Goal: Information Seeking & Learning: Understand process/instructions

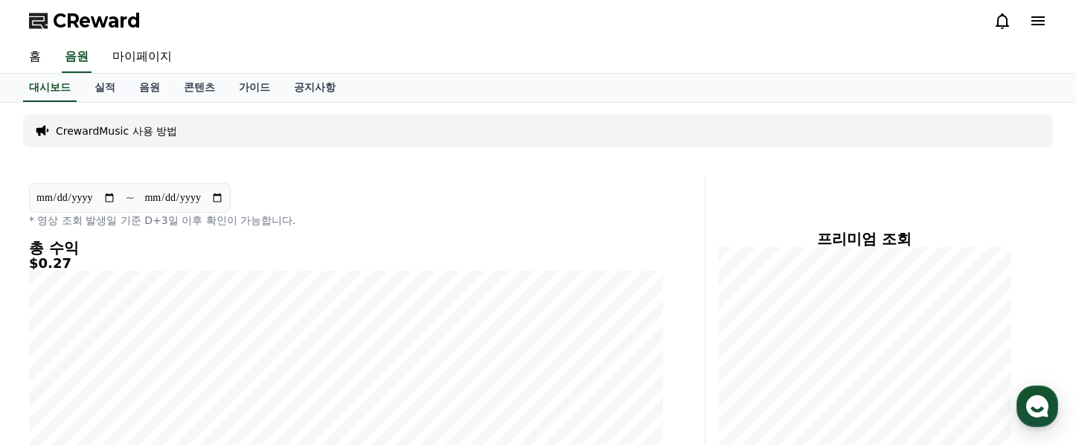
scroll to position [45, 0]
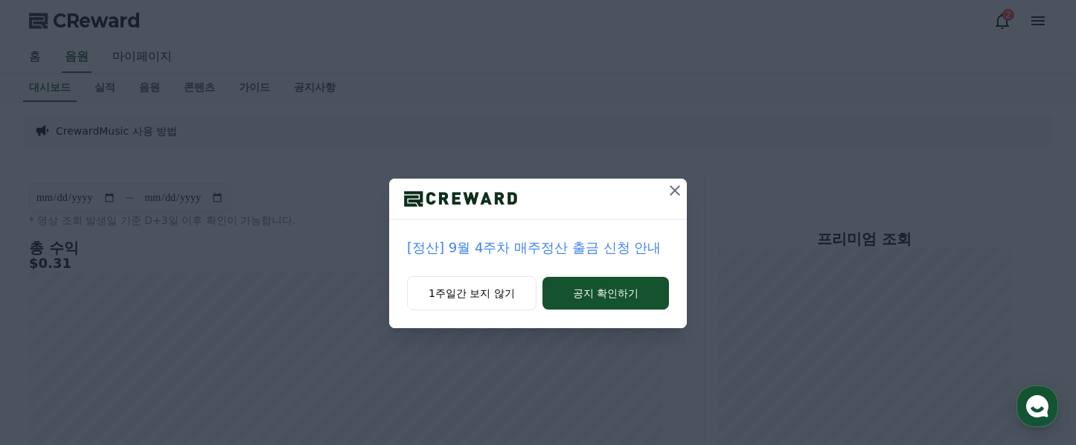
scroll to position [45, 0]
click at [680, 192] on icon at bounding box center [675, 191] width 18 height 18
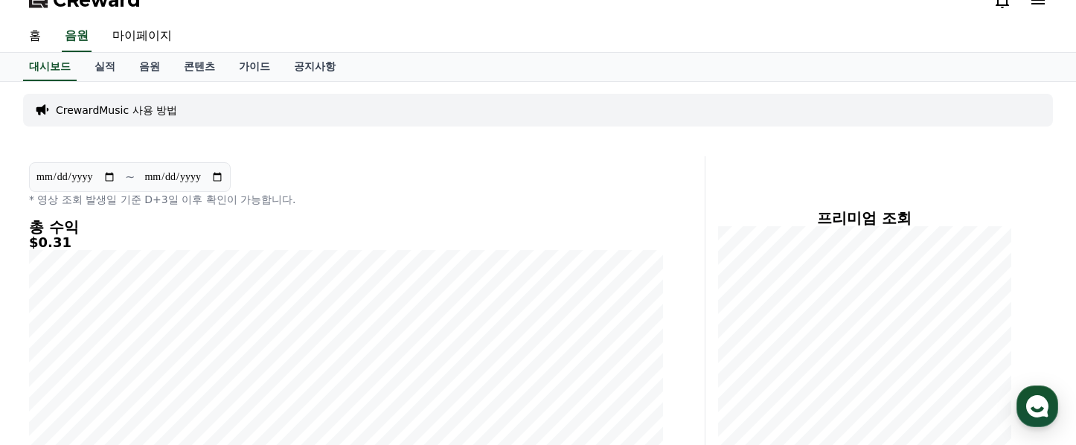
scroll to position [0, 0]
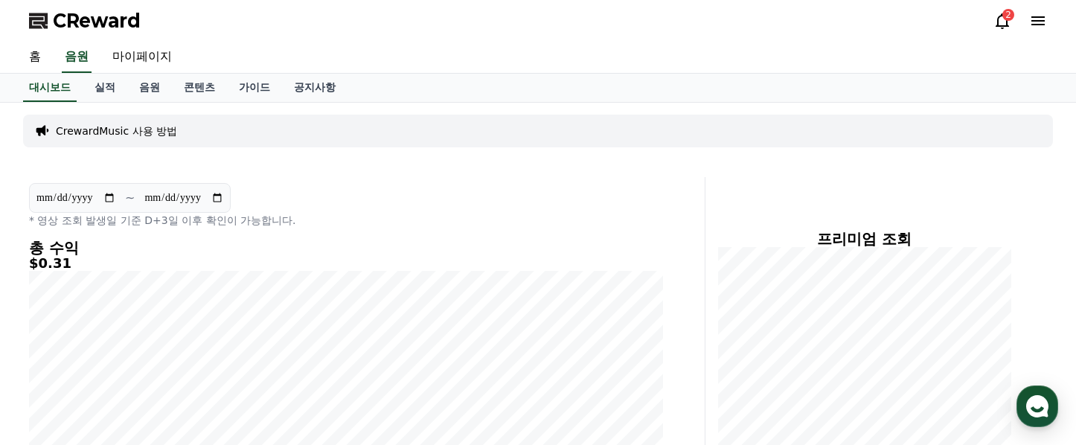
click at [679, 251] on div "**********" at bounding box center [364, 385] width 682 height 417
click at [144, 87] on link "음원" at bounding box center [149, 88] width 45 height 28
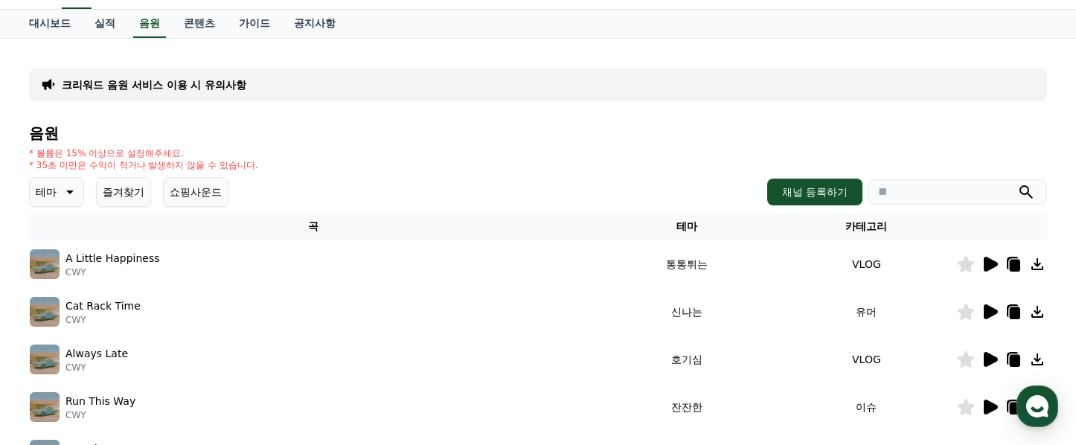
scroll to position [67, 0]
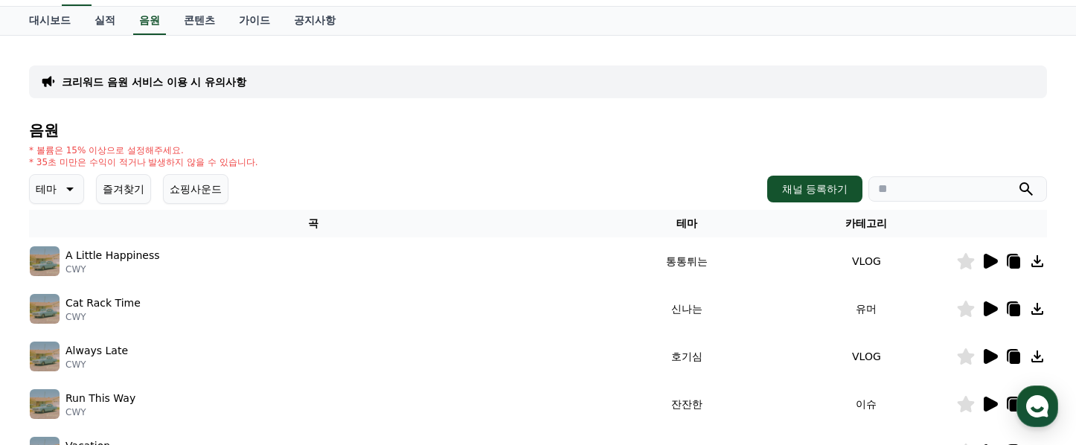
click at [984, 255] on icon at bounding box center [990, 261] width 18 height 18
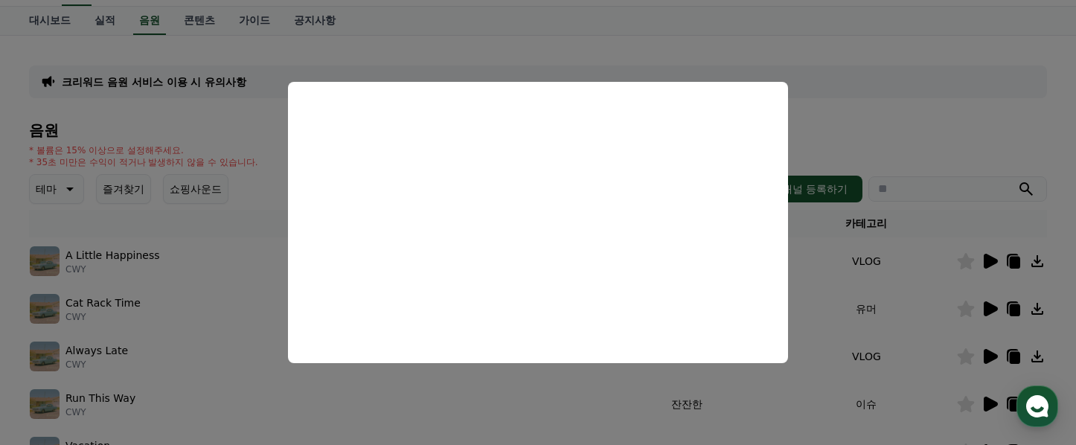
click at [993, 309] on button "close modal" at bounding box center [538, 222] width 1076 height 445
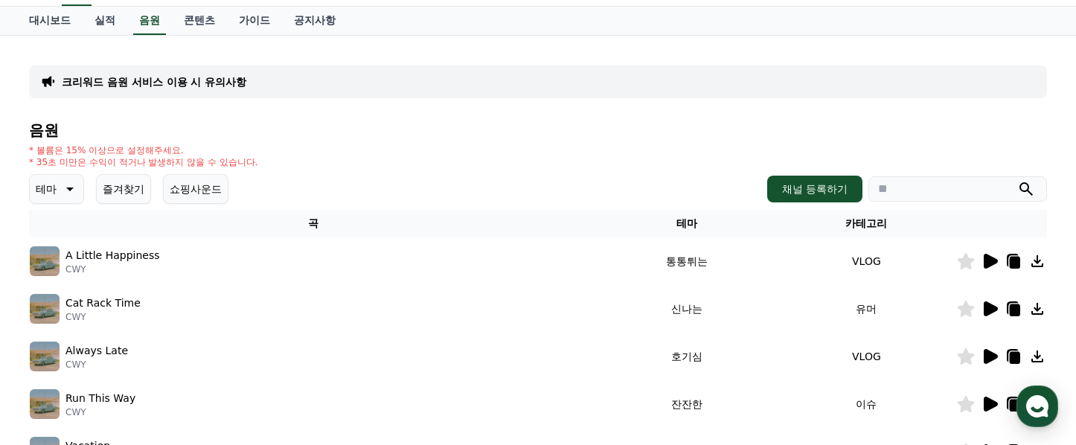
click at [992, 310] on icon at bounding box center [991, 308] width 14 height 15
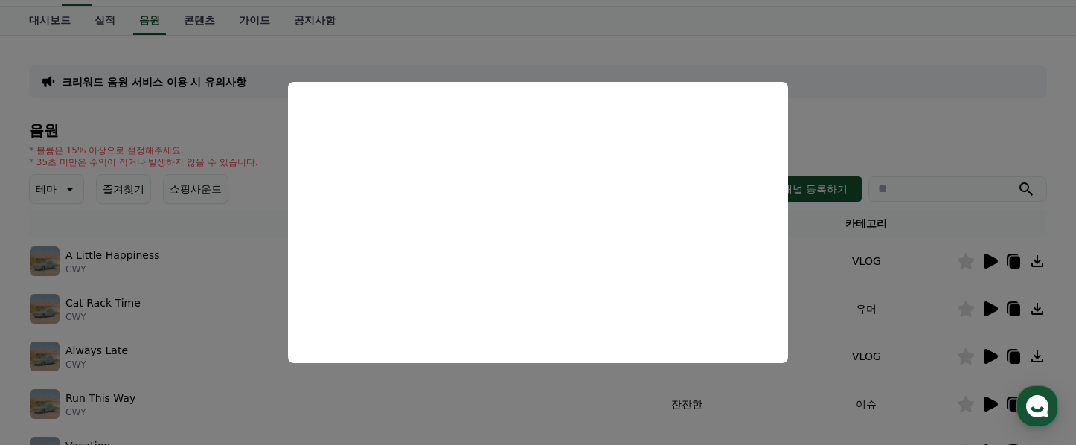
click at [924, 335] on button "close modal" at bounding box center [538, 222] width 1076 height 445
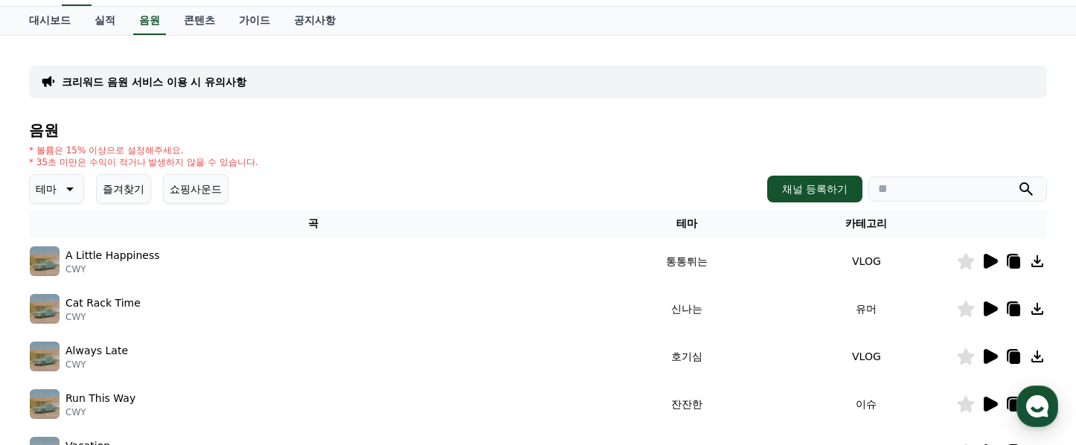
click at [987, 357] on icon at bounding box center [991, 356] width 14 height 15
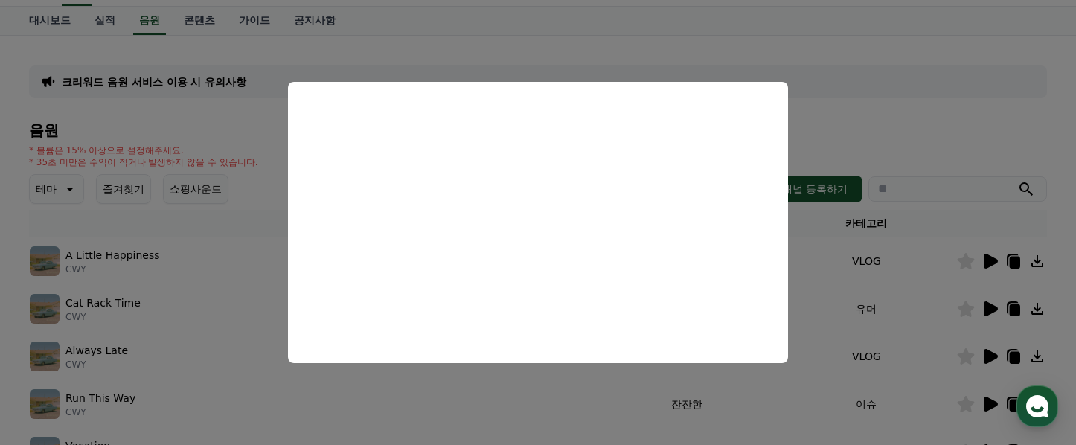
click at [991, 310] on button "close modal" at bounding box center [538, 222] width 1076 height 445
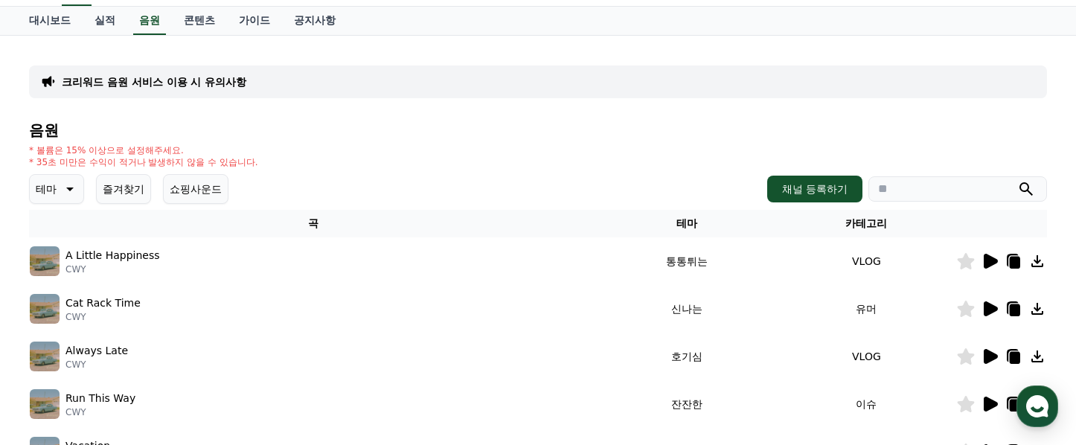
click at [1011, 307] on icon at bounding box center [1015, 310] width 10 height 12
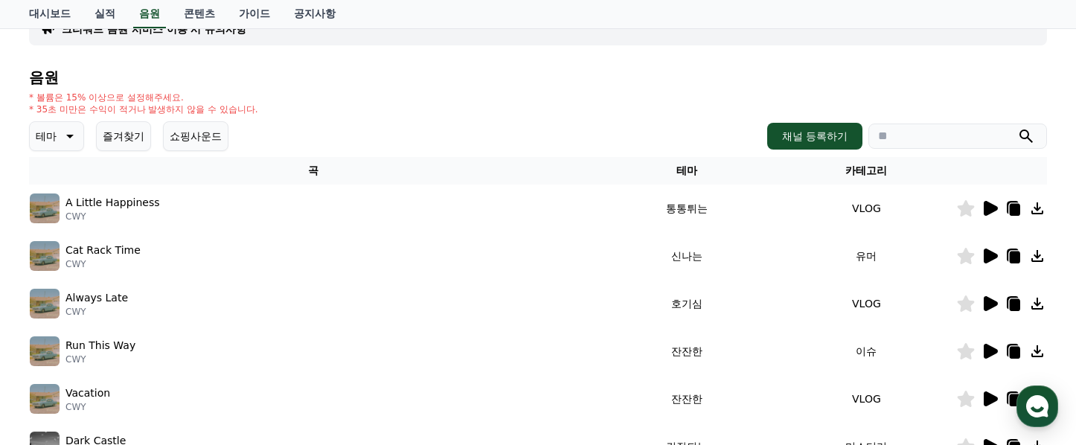
scroll to position [122, 0]
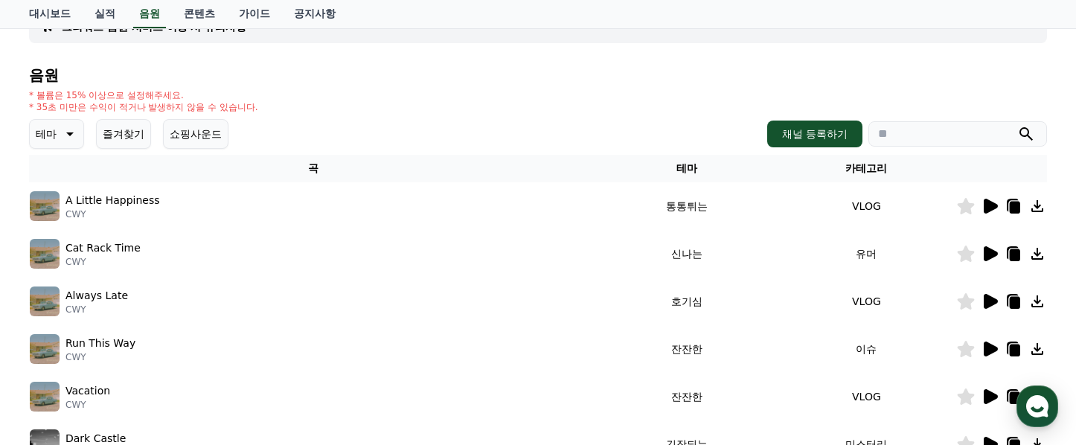
click at [991, 299] on icon at bounding box center [991, 301] width 14 height 15
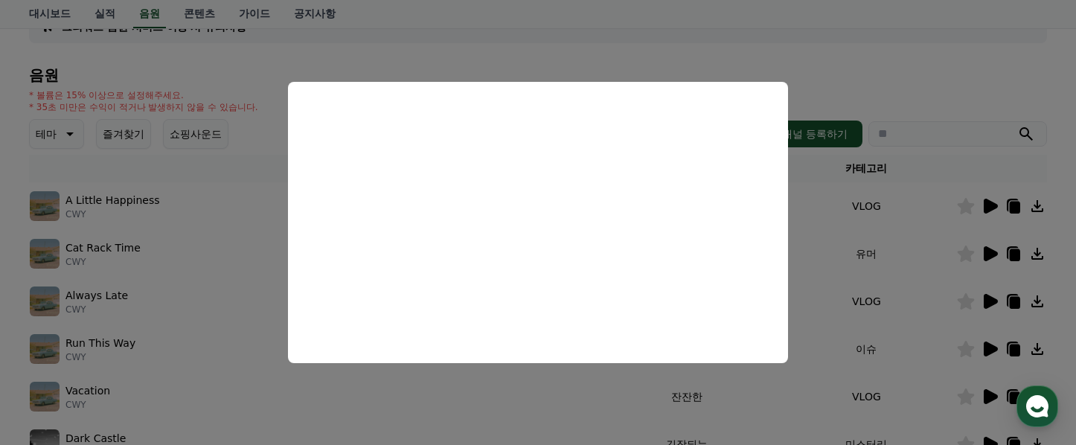
click at [915, 287] on button "close modal" at bounding box center [538, 222] width 1076 height 445
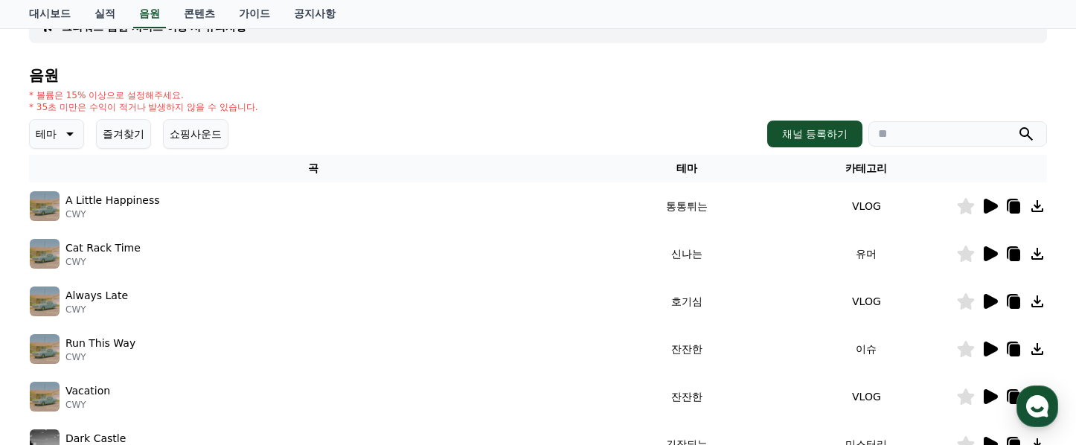
click at [1014, 301] on icon at bounding box center [1015, 303] width 10 height 12
click at [992, 207] on icon at bounding box center [991, 206] width 14 height 15
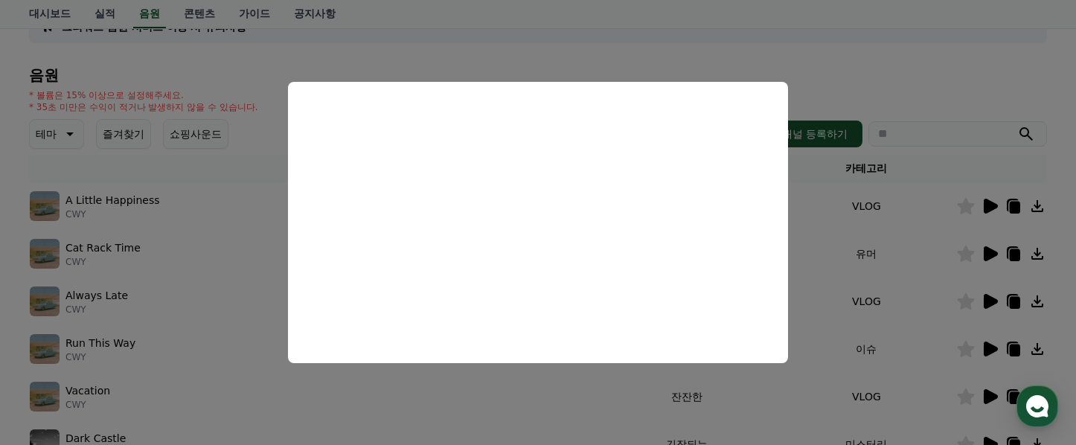
click at [923, 107] on button "close modal" at bounding box center [538, 222] width 1076 height 445
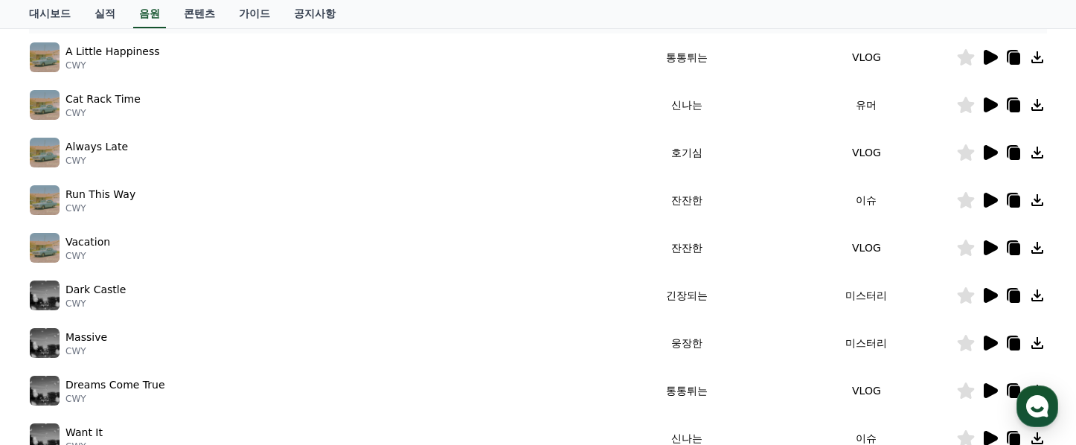
scroll to position [278, 0]
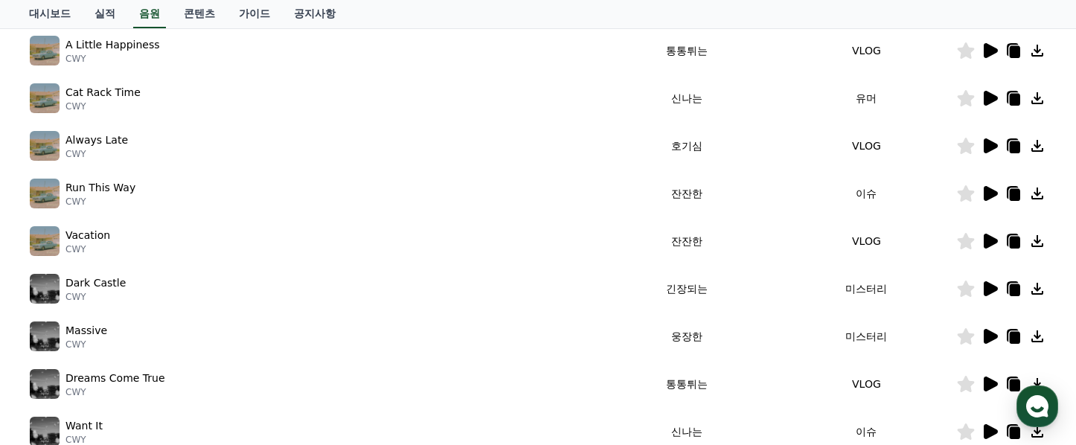
click at [985, 334] on icon at bounding box center [991, 336] width 14 height 15
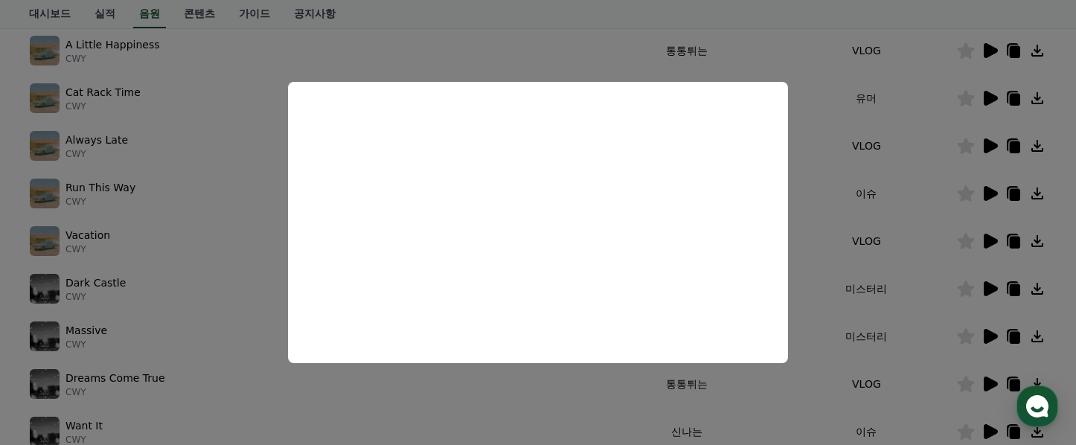
click at [911, 281] on button "close modal" at bounding box center [538, 222] width 1076 height 445
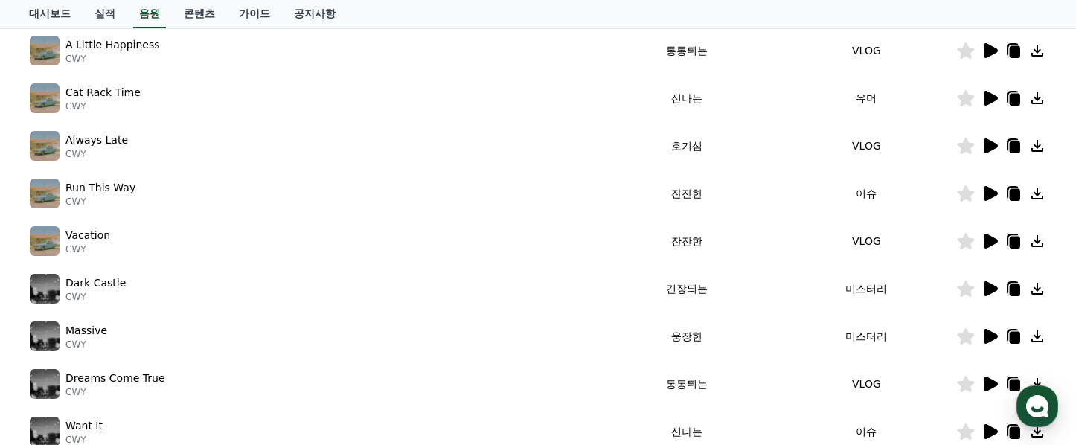
click at [987, 285] on icon at bounding box center [991, 288] width 14 height 15
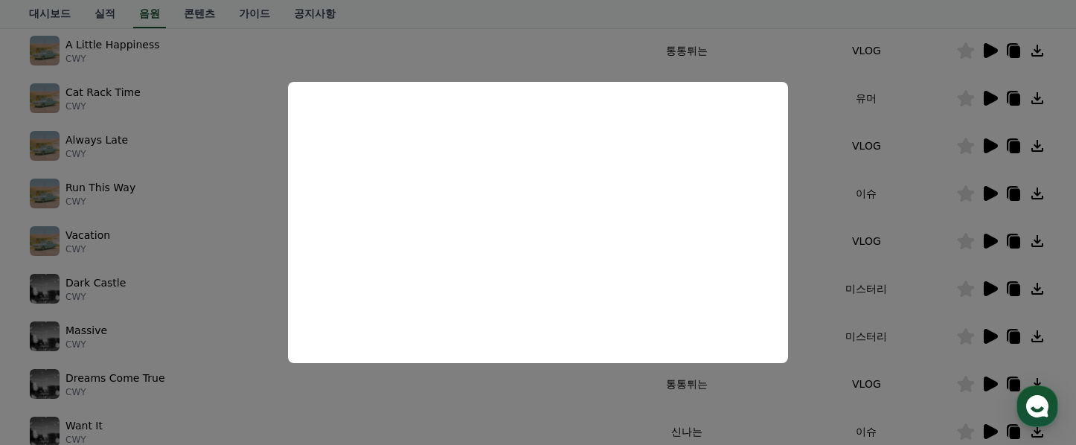
click at [912, 314] on button "close modal" at bounding box center [538, 222] width 1076 height 445
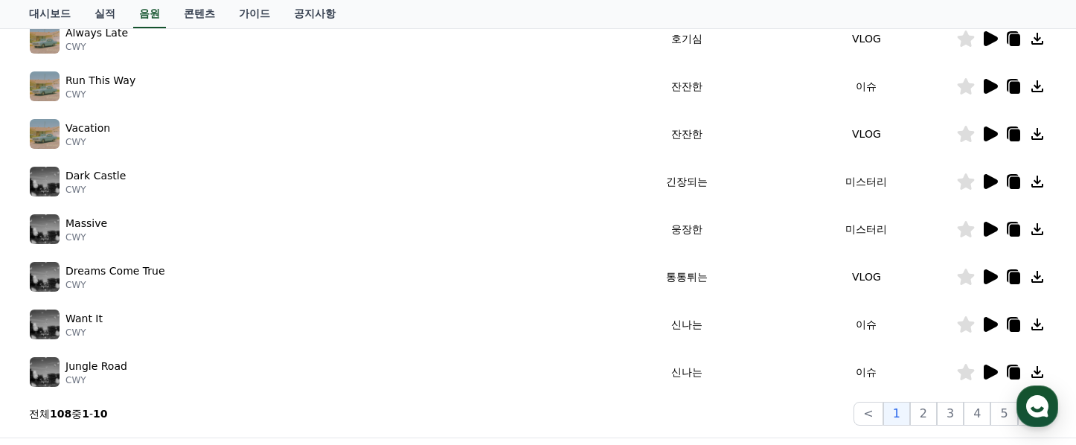
scroll to position [389, 0]
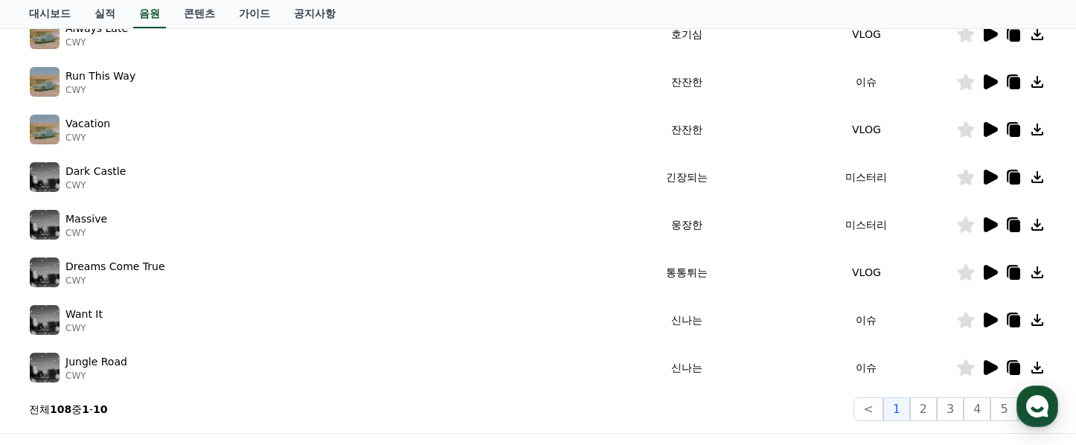
click at [990, 319] on icon at bounding box center [991, 320] width 14 height 15
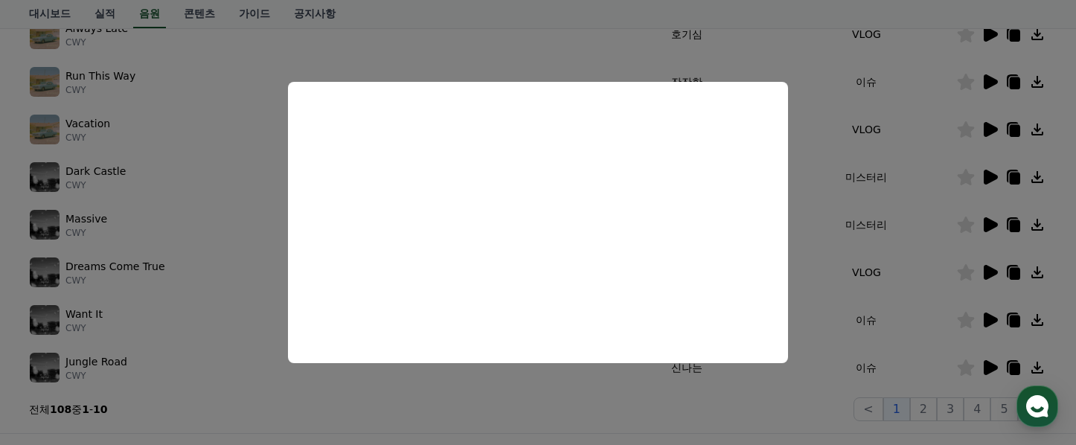
click at [840, 314] on button "close modal" at bounding box center [538, 222] width 1076 height 445
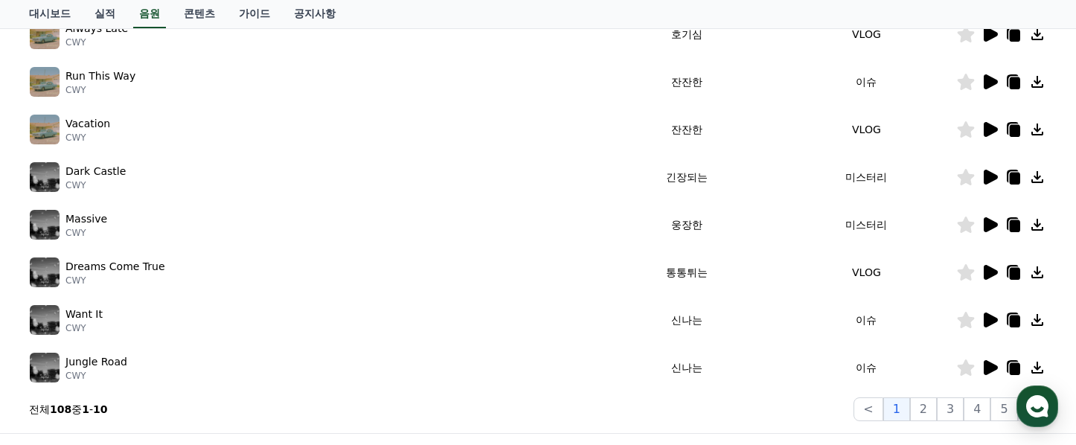
click at [1012, 319] on icon at bounding box center [1015, 322] width 10 height 12
click at [991, 371] on icon at bounding box center [991, 367] width 14 height 15
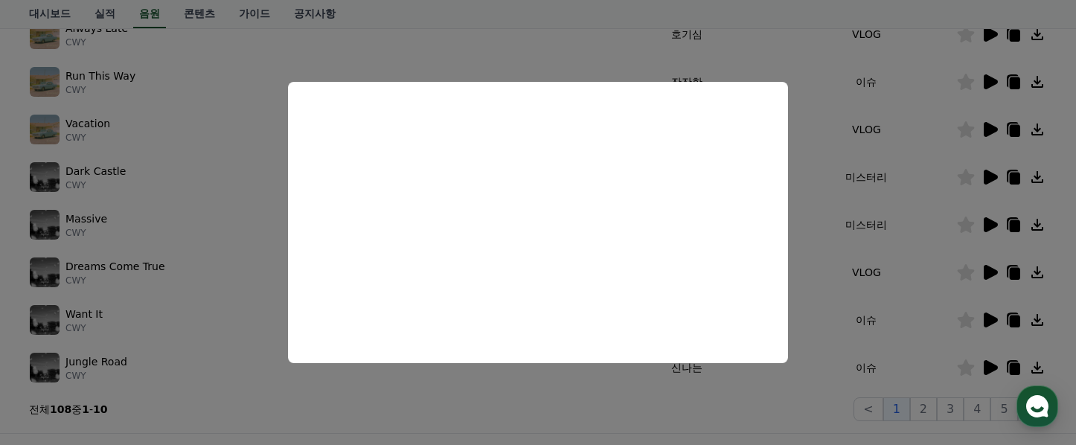
click at [795, 383] on button "close modal" at bounding box center [538, 222] width 1076 height 445
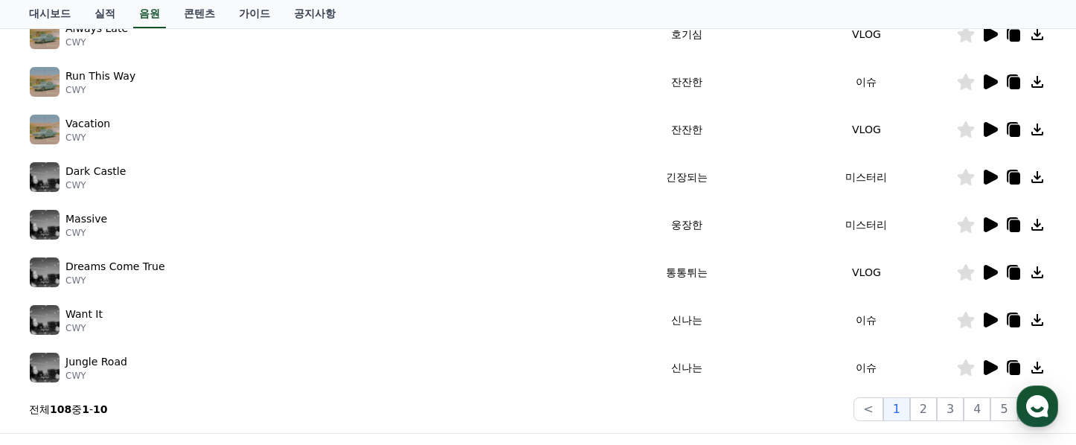
click at [1014, 367] on icon at bounding box center [1015, 369] width 10 height 12
click at [235, 14] on link "가이드" at bounding box center [254, 14] width 55 height 28
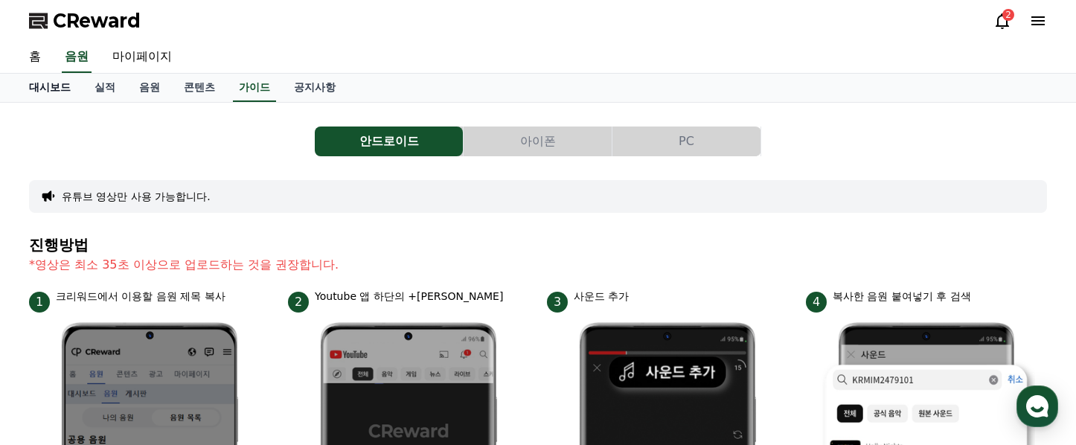
click at [46, 90] on link "대시보드" at bounding box center [49, 88] width 65 height 28
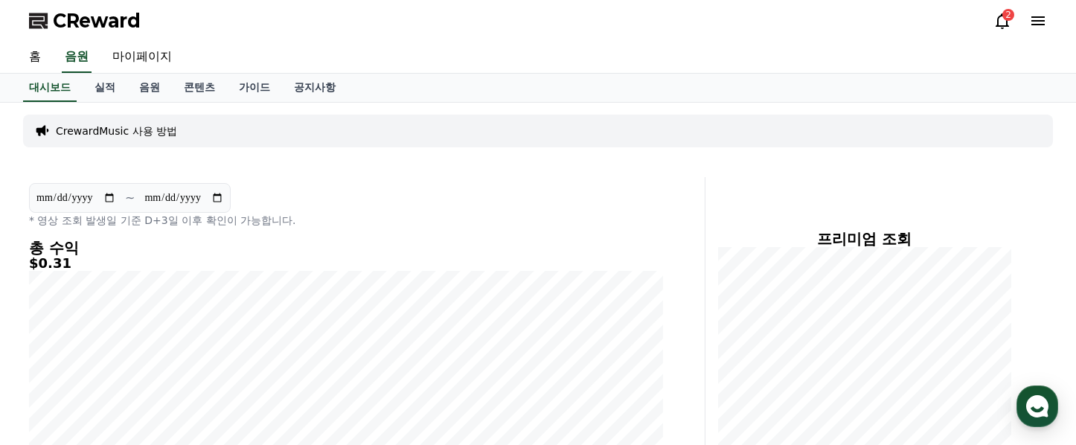
click at [999, 22] on icon at bounding box center [1002, 21] width 18 height 18
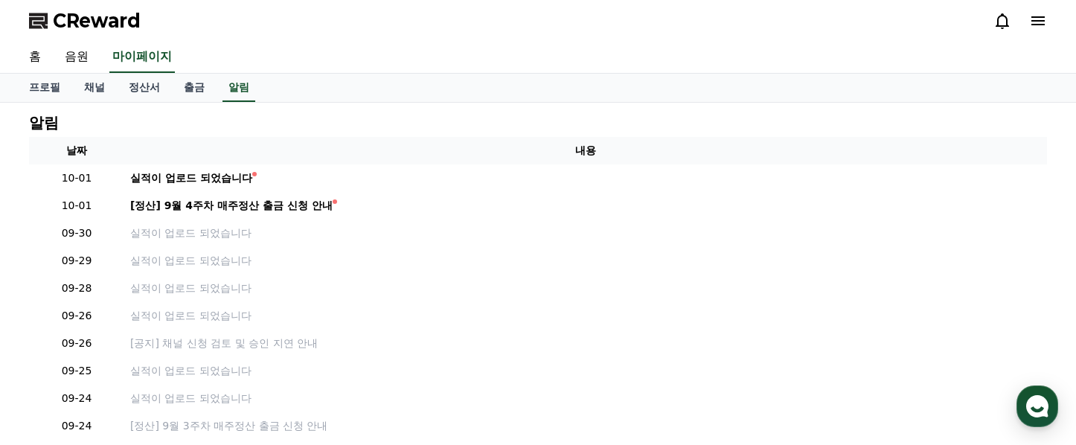
click at [1002, 21] on icon at bounding box center [1002, 21] width 18 height 18
